Goal: Register for event/course

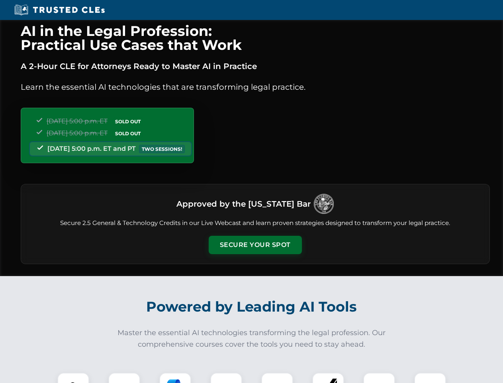
click at [255, 245] on button "Secure Your Spot" at bounding box center [255, 245] width 93 height 18
click at [73, 378] on img at bounding box center [73, 388] width 23 height 23
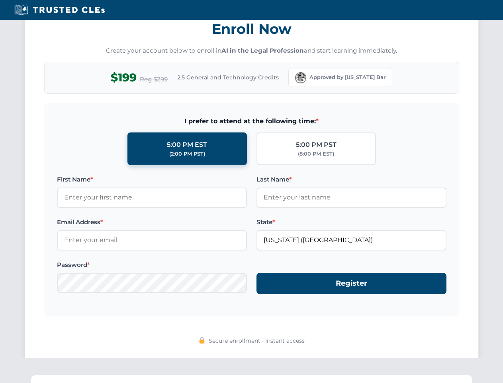
scroll to position [783, 0]
